Goal: Task Accomplishment & Management: Manage account settings

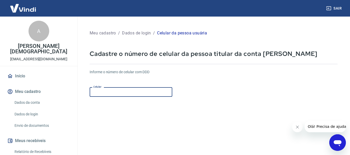
click at [120, 94] on input "Celular" at bounding box center [131, 92] width 83 height 10
type input "[PHONE_NUMBER]"
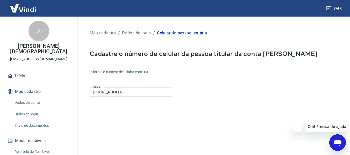
click at [297, 129] on button "Fechar mensagem da empresa" at bounding box center [297, 127] width 10 height 10
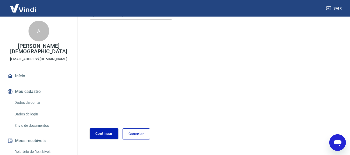
scroll to position [78, 0]
click at [102, 132] on button "Continuar" at bounding box center [104, 133] width 29 height 11
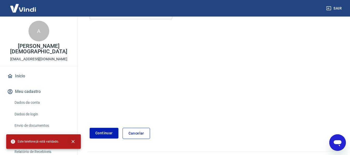
drag, startPoint x: 72, startPoint y: 140, endPoint x: 68, endPoint y: 130, distance: 10.7
click at [72, 139] on icon "close" at bounding box center [72, 141] width 5 height 5
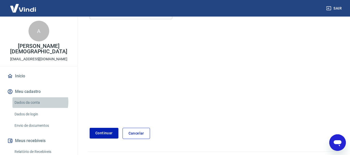
click at [38, 97] on link "Dados da conta" at bounding box center [41, 102] width 59 height 11
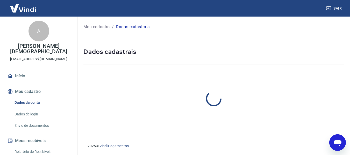
select select "SP"
select select "business"
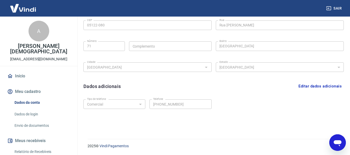
click at [42, 46] on p "ARIANE FUZITA BAPTISTA" at bounding box center [38, 48] width 69 height 11
click at [41, 33] on div "A" at bounding box center [38, 31] width 21 height 21
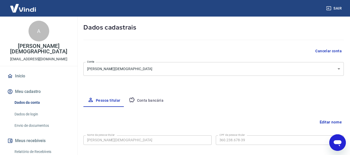
scroll to position [21, 0]
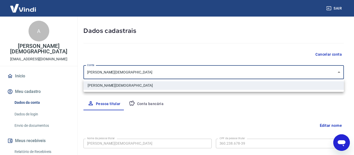
click at [236, 72] on body "Sair A ARIANE FUZITA BAPTISTA ariane.couto.ti@gmail.com Início Meu cadastro Dad…" at bounding box center [177, 56] width 354 height 155
click at [236, 72] on div at bounding box center [177, 77] width 354 height 155
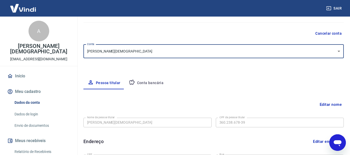
scroll to position [99, 0]
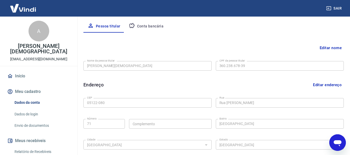
click at [329, 44] on button "Editar nome" at bounding box center [330, 48] width 26 height 10
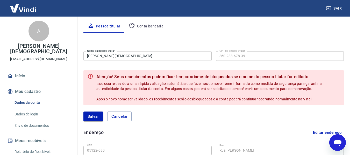
click at [212, 30] on div "Pessoa titular Conta bancária" at bounding box center [213, 26] width 260 height 12
click at [114, 117] on button "Cancelar" at bounding box center [119, 117] width 25 height 10
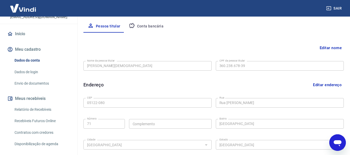
scroll to position [62, 0]
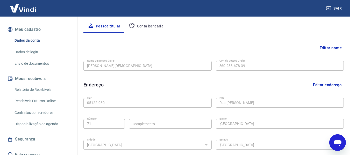
drag, startPoint x: 336, startPoint y: 146, endPoint x: 665, endPoint y: 280, distance: 355.1
click at [336, 146] on icon "Abrir janela de mensagens" at bounding box center [337, 142] width 9 height 9
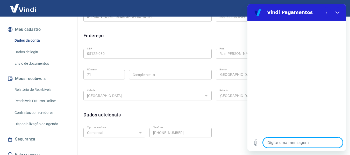
scroll to position [150, 0]
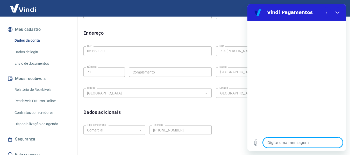
click at [289, 146] on textarea at bounding box center [303, 142] width 80 height 10
click at [273, 142] on textarea at bounding box center [303, 142] width 80 height 10
type textarea "g"
type textarea "x"
type textarea "go"
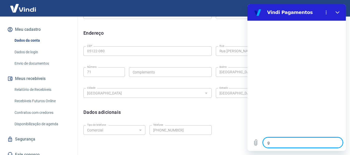
type textarea "x"
type textarea "gos"
type textarea "x"
type textarea "gost"
type textarea "x"
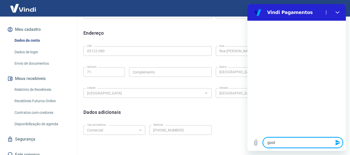
type textarea "gosta"
type textarea "x"
type textarea "gostar"
type textarea "x"
type textarea "gostari"
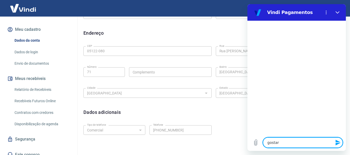
type textarea "x"
type textarea "gostaria"
type textarea "x"
type textarea "gostaria"
type textarea "x"
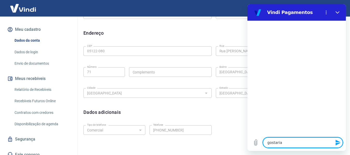
type textarea "gostaria d"
type textarea "x"
type textarea "gostaria de"
type textarea "x"
type textarea "gostaria de"
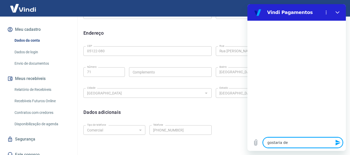
type textarea "x"
type textarea "gostaria de a"
type textarea "x"
type textarea "gostaria de ad"
type textarea "x"
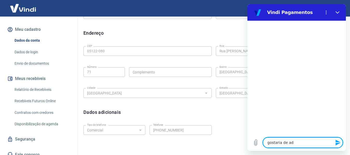
type textarea "gostaria de adi"
type textarea "x"
type textarea "gostaria de adic"
type textarea "x"
type textarea "gostaria de adici"
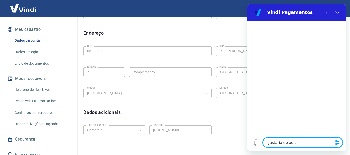
type textarea "x"
type textarea "gostaria de adicio"
type textarea "x"
type textarea "gostaria de adicion"
type textarea "x"
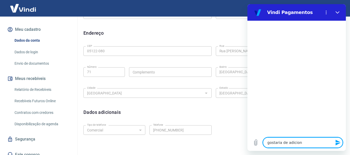
type textarea "gostaria de adiciona"
type textarea "x"
type textarea "gostaria de adicionar"
type textarea "x"
type textarea "gostaria de adicionar"
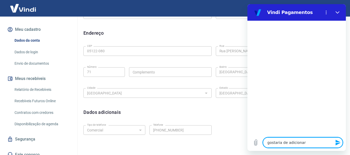
type textarea "x"
type textarea "gostaria de adicionar o"
type textarea "x"
type textarea "gostaria de adicionar o"
type textarea "x"
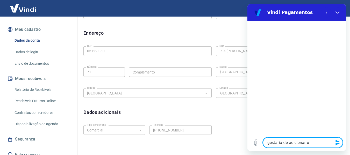
type textarea "gostaria de adicionar o m"
type textarea "x"
type textarea "gostaria de adicionar o me"
type textarea "x"
type textarea "gostaria de adicionar o meu"
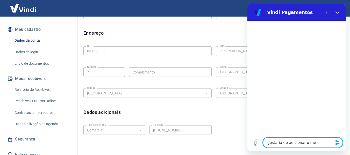
type textarea "x"
type textarea "gostaria de adicionar o meu"
type textarea "x"
type textarea "gostaria de adicionar o meu c"
type textarea "x"
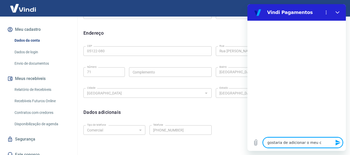
type textarea "gostaria de adicionar o meu cn"
type textarea "x"
type textarea "gostaria de adicionar o meu cnp"
type textarea "x"
type textarea "gostaria de adicionar o meu cnpj"
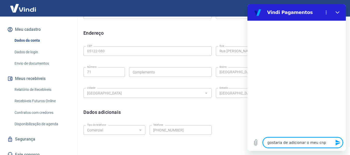
type textarea "x"
type textarea "gostaria de adicionar o meu cnpj"
type textarea "x"
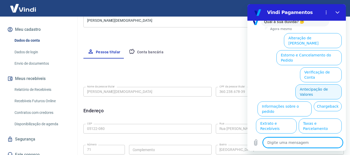
scroll to position [21, 0]
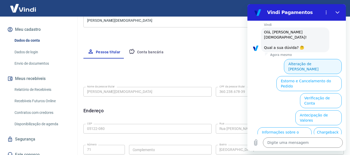
click at [310, 59] on button "Alteração de Dados Cadastrais" at bounding box center [313, 66] width 58 height 15
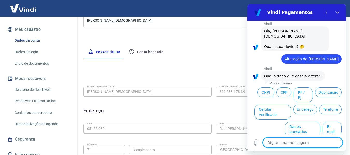
scroll to position [28, 0]
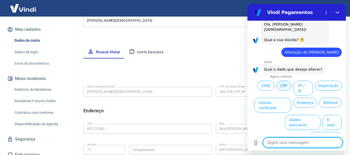
click at [291, 81] on button "CPF" at bounding box center [283, 86] width 15 height 10
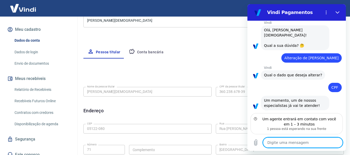
scroll to position [18, 0]
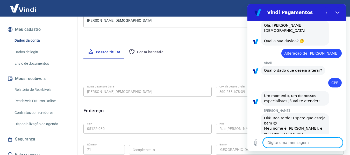
type textarea "x"
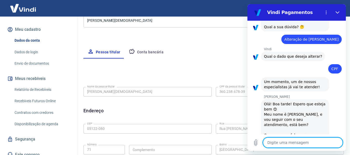
scroll to position [42, 0]
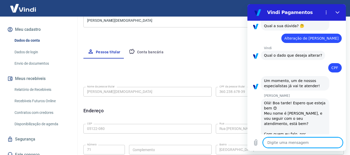
type textarea "A"
type textarea "x"
type textarea "Ar"
type textarea "x"
type textarea "Ari"
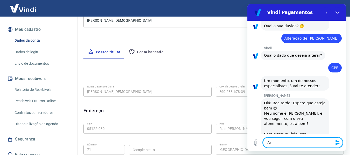
type textarea "x"
type textarea "Aria"
type textarea "x"
type textarea "Arian"
type textarea "x"
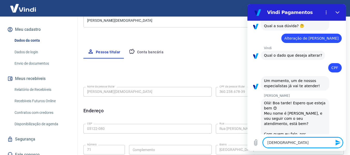
type textarea "Ariane"
type textarea "x"
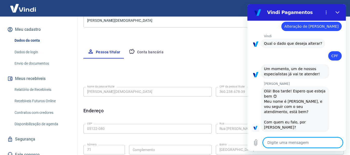
type textarea "x"
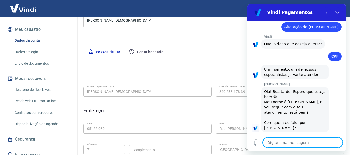
scroll to position [55, 0]
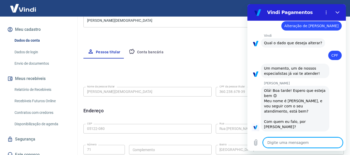
type textarea "g"
type textarea "x"
type textarea "go"
type textarea "x"
type textarea "gos"
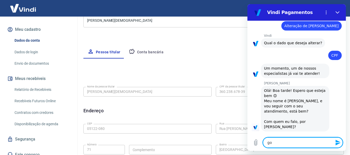
type textarea "x"
type textarea "gost"
type textarea "x"
type textarea "gosta"
type textarea "x"
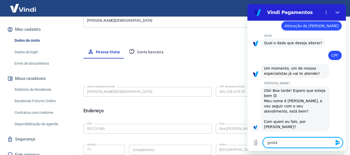
type textarea "gostar"
type textarea "x"
type textarea "gostari"
type textarea "x"
type textarea "gostaria"
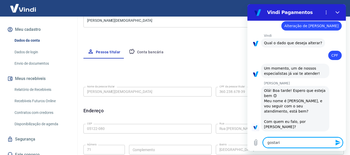
type textarea "x"
type textarea "gostaria"
type textarea "x"
type textarea "gostaria d"
type textarea "x"
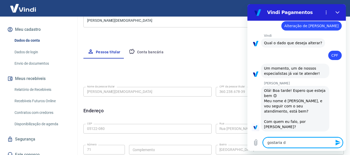
type textarea "gostaria de"
type textarea "x"
type textarea "gostaria de"
type textarea "x"
type textarea "gostaria de m"
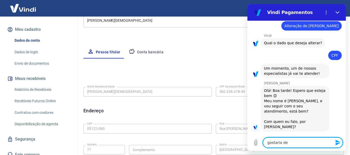
type textarea "x"
type textarea "gostaria de mu"
type textarea "x"
type textarea "gostaria de mud"
type textarea "x"
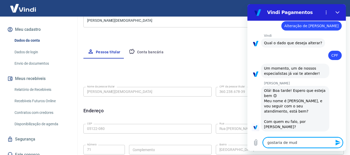
type textarea "gostaria de muda"
type textarea "x"
type textarea "gostaria de mudar"
type textarea "x"
type textarea "gostaria de mudar"
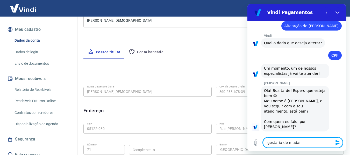
type textarea "x"
type textarea "gostaria de mudar m"
type textarea "x"
type textarea "gostaria de mudar me"
type textarea "x"
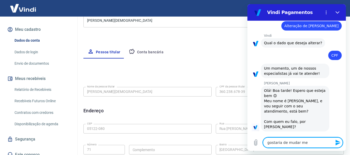
type textarea "gostaria de mudar meu"
type textarea "x"
type textarea "gostaria de mudar meu"
type textarea "x"
type textarea "gostaria de mudar meu c"
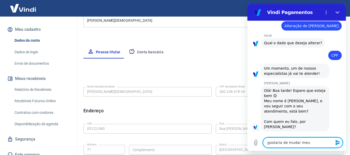
type textarea "x"
type textarea "gostaria de mudar meu ca"
type textarea "x"
type textarea "gostaria de mudar meu cad"
type textarea "x"
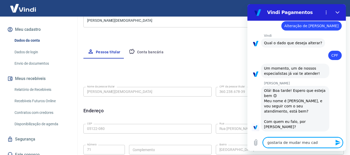
type textarea "gostaria de mudar meu cada"
type textarea "x"
type textarea "gostaria de mudar meu cadas"
type textarea "x"
type textarea "gostaria de mudar meu cadast"
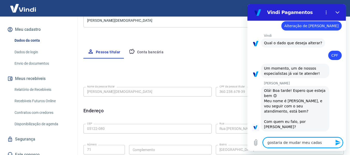
type textarea "x"
type textarea "gostaria de mudar meu cadastr"
type textarea "x"
type textarea "gostaria de mudar meu cadastro"
type textarea "x"
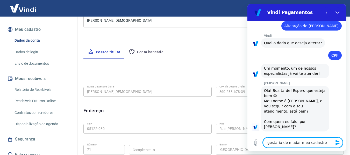
type textarea "gostaria de mudar meu cadastro"
type textarea "x"
type textarea "gostaria de mudar meu cadastro d"
type textarea "x"
type textarea "gostaria de mudar meu cadastro de"
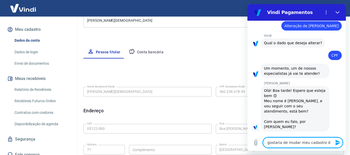
type textarea "x"
type textarea "gostaria de mudar meu cadastro de"
type textarea "x"
type textarea "gostaria de mudar meu cadastro de c"
type textarea "x"
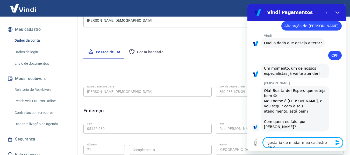
type textarea "gostaria de mudar meu cadastro de cn"
type textarea "x"
type textarea "gostaria de mudar meu cadastro de cnp"
type textarea "x"
type textarea "gostaria de mudar meu cadastro de cn"
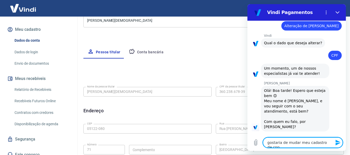
type textarea "x"
type textarea "gostaria de mudar meu cadastro de c"
type textarea "x"
type textarea "gostaria de mudar meu cadastro de cp"
type textarea "x"
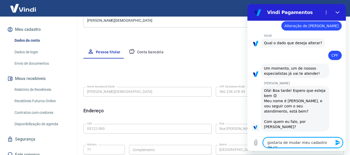
type textarea "gostaria de mudar meu cadastro de cpf"
type textarea "x"
type textarea "gostaria de mudar meu cadastro de cpf"
type textarea "x"
type textarea "gostaria de mudar meu cadastro de cpf p"
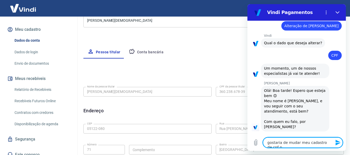
type textarea "x"
type textarea "gostaria de mudar meu cadastro de cpf pa"
type textarea "x"
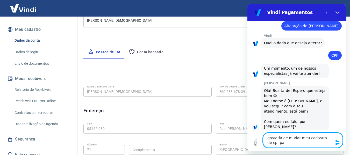
type textarea "gostaria de mudar meu cadastro de cpf par"
type textarea "x"
type textarea "gostaria de mudar meu cadastro de cpf para"
type textarea "x"
type textarea "gostaria de mudar meu cadastro de cpf para"
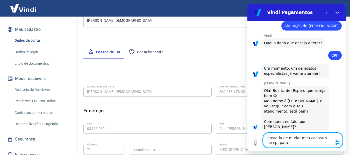
type textarea "x"
type textarea "gostaria de mudar meu cadastro de cpf para c"
type textarea "x"
type textarea "gostaria de mudar meu cadastro de cpf para cn"
type textarea "x"
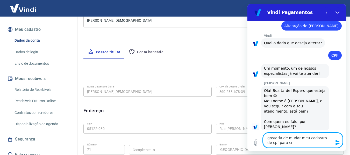
type textarea "gostaria de mudar meu cadastro de cpf para cnp"
type textarea "x"
type textarea "gostaria de mudar meu cadastro de cpf para cnpj"
type textarea "x"
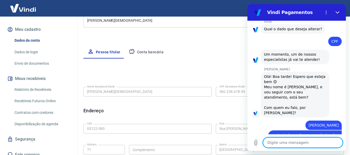
scroll to position [70, 0]
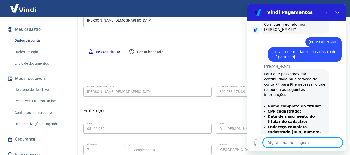
type textarea "x"
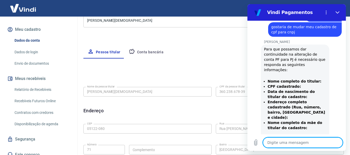
scroll to position [178, 0]
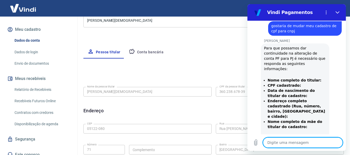
click at [285, 142] on textarea at bounding box center [303, 142] width 80 height 10
type textarea "a"
type textarea "x"
type textarea "ar"
type textarea "x"
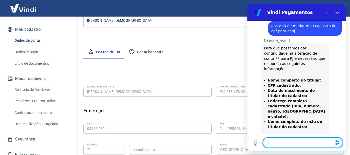
type textarea "ari"
type textarea "x"
type textarea "aria"
type textarea "x"
type textarea "arian"
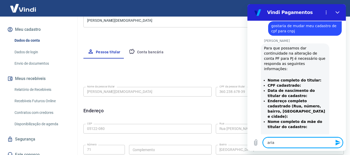
type textarea "x"
type textarea "ariane"
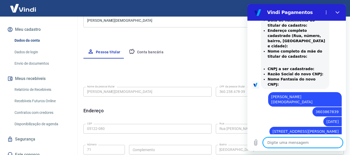
scroll to position [250, 0]
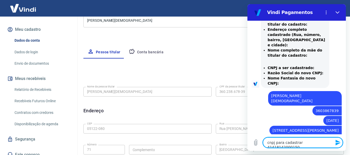
click at [301, 142] on textarea "cnpj para cadastrar 41418142000150" at bounding box center [303, 142] width 80 height 10
click at [303, 142] on textarea "cnpj para cadastrar 41418142000150" at bounding box center [303, 142] width 80 height 10
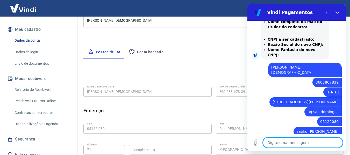
scroll to position [279, 0]
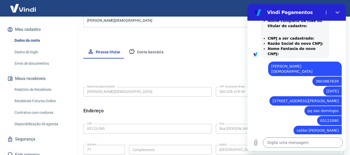
drag, startPoint x: 216, startPoint y: 11, endPoint x: 230, endPoint y: 17, distance: 15.2
click at [216, 11] on div "Sair" at bounding box center [175, 8] width 350 height 17
click at [179, 14] on div "Sair" at bounding box center [175, 8] width 350 height 17
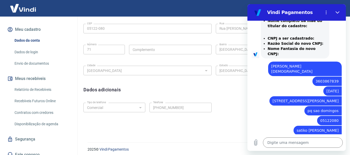
scroll to position [176, 0]
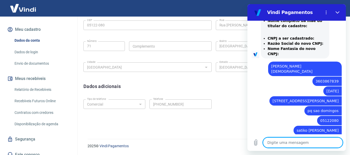
click at [296, 142] on textarea at bounding box center [303, 142] width 80 height 10
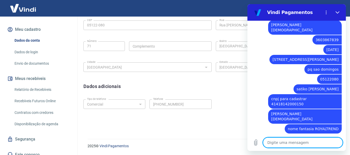
scroll to position [322, 0]
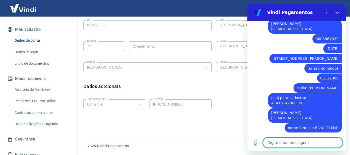
click at [295, 141] on textarea at bounding box center [303, 142] width 80 height 10
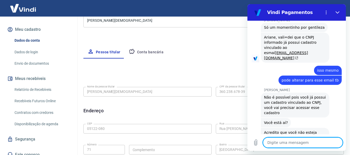
scroll to position [467, 0]
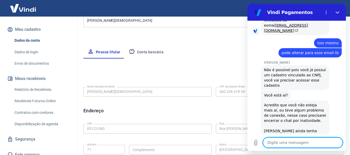
click at [284, 144] on textarea at bounding box center [303, 142] width 80 height 10
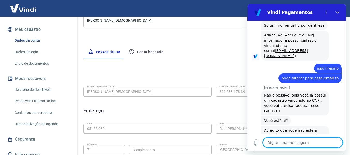
click at [194, 79] on div "Editar nome Nome da pessoa titular ARIANE FUZITA BAPTISTA Nome da pessoa titula…" at bounding box center [213, 145] width 260 height 172
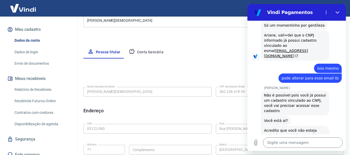
click at [173, 65] on div "Editar nome Nome da pessoa titular ARIANE FUZITA BAPTISTA Nome da pessoa titula…" at bounding box center [213, 145] width 260 height 172
click at [336, 13] on icon "Fechar" at bounding box center [337, 12] width 4 height 4
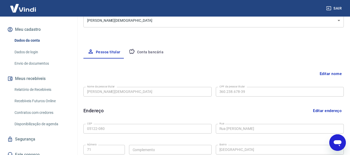
click at [338, 144] on icon "Abrir janela de mensagens" at bounding box center [337, 142] width 9 height 9
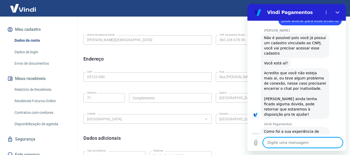
scroll to position [500, 0]
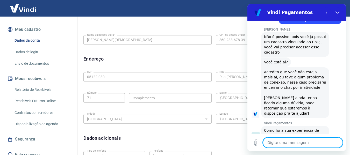
click at [208, 51] on form "Nome da pessoa titular ARIANE FUZITA BAPTISTA Nome da pessoa titular CPF da pes…" at bounding box center [213, 43] width 260 height 21
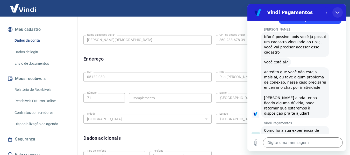
click at [339, 11] on icon "Fechar" at bounding box center [337, 12] width 4 height 4
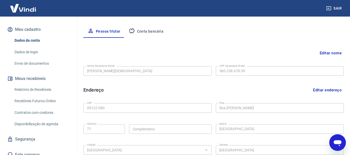
scroll to position [0, 0]
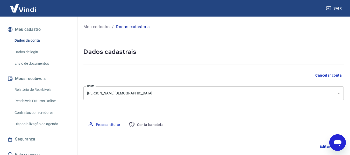
click at [338, 143] on icon "Abrir janela de mensagens" at bounding box center [337, 143] width 8 height 6
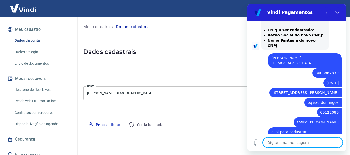
scroll to position [282, 0]
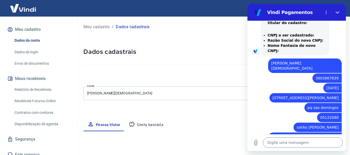
click at [219, 79] on div "Cancelar conta" at bounding box center [213, 76] width 260 height 10
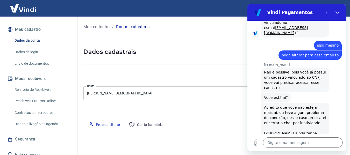
scroll to position [500, 0]
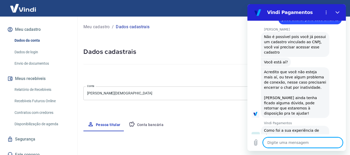
click at [299, 144] on textarea at bounding box center [303, 142] width 80 height 10
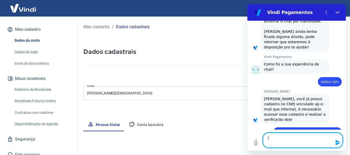
scroll to position [567, 0]
